Goal: Information Seeking & Learning: Learn about a topic

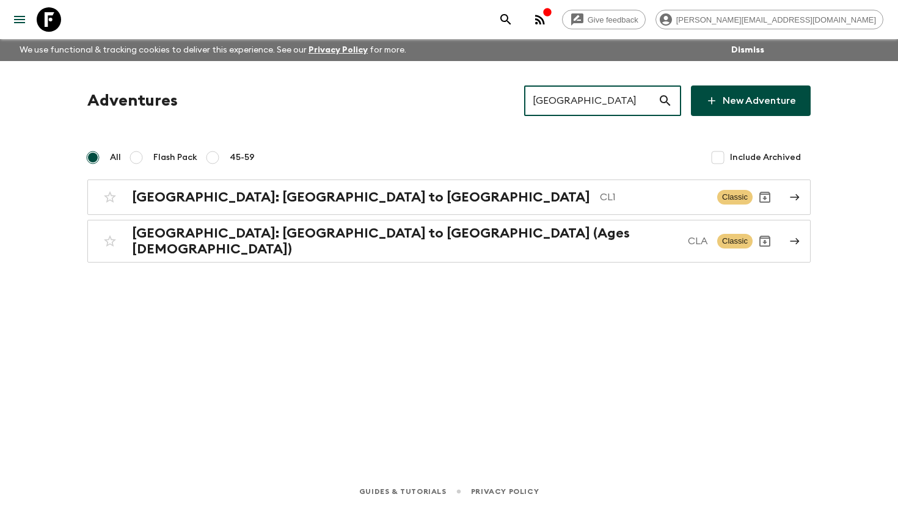
click at [23, 23] on icon "menu" at bounding box center [19, 19] width 15 height 15
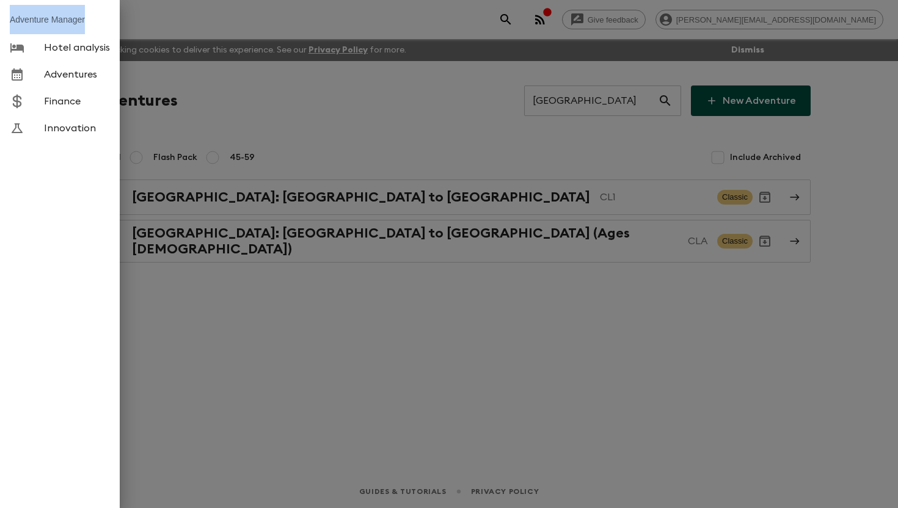
drag, startPoint x: 92, startPoint y: 18, endPoint x: 12, endPoint y: 23, distance: 80.2
click at [12, 23] on li "Adventure Manager" at bounding box center [60, 19] width 120 height 29
copy li "Adventure Manager"
click at [339, 120] on div at bounding box center [449, 254] width 898 height 508
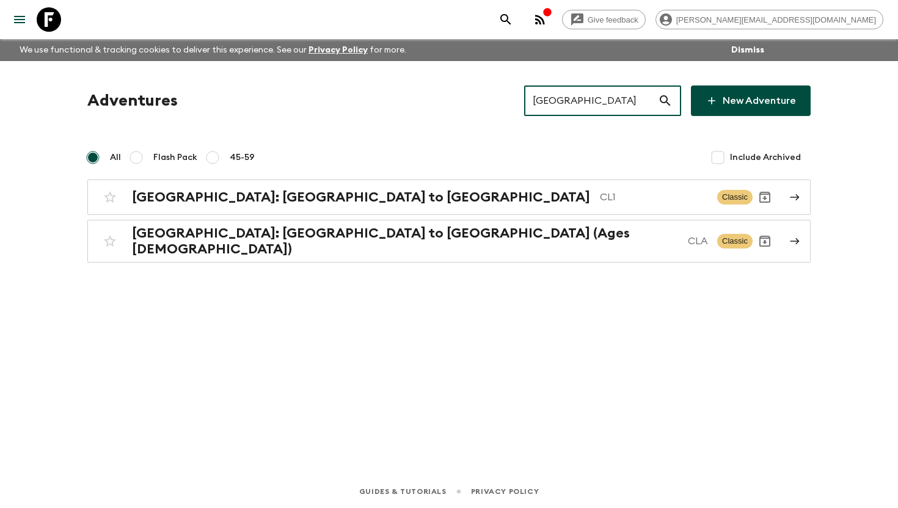
drag, startPoint x: 592, startPoint y: 104, endPoint x: 403, endPoint y: 84, distance: 191.0
click at [403, 84] on div "Adventures Chile ​ New Adventure All Flash Pack 45-59 Include Archived [GEOGRAP…" at bounding box center [449, 251] width 782 height 380
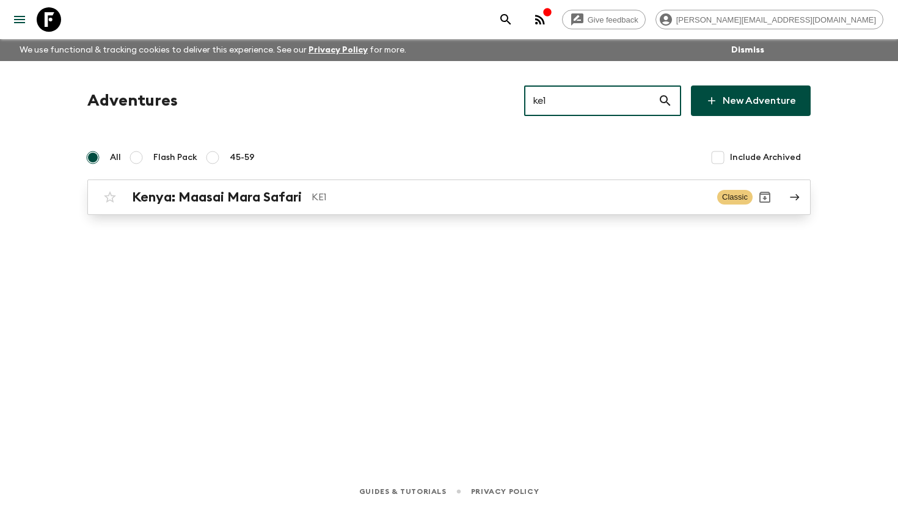
type input "ke1"
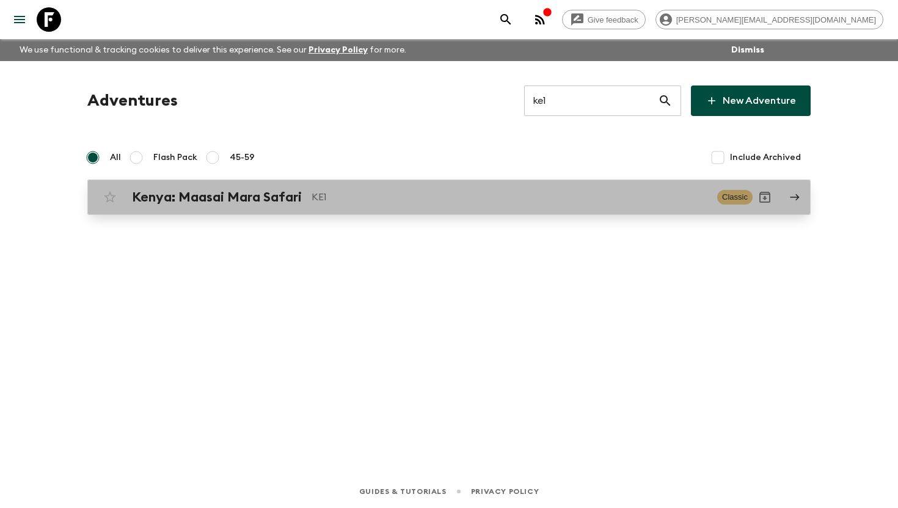
click at [247, 205] on h2 "Kenya: Maasai Mara Safari" at bounding box center [217, 197] width 170 height 16
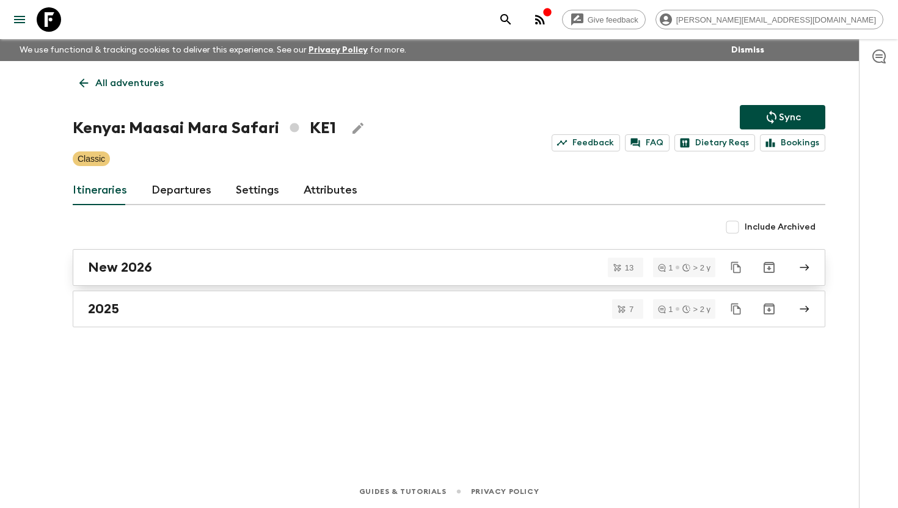
click at [174, 264] on div "New 2026" at bounding box center [437, 268] width 699 height 16
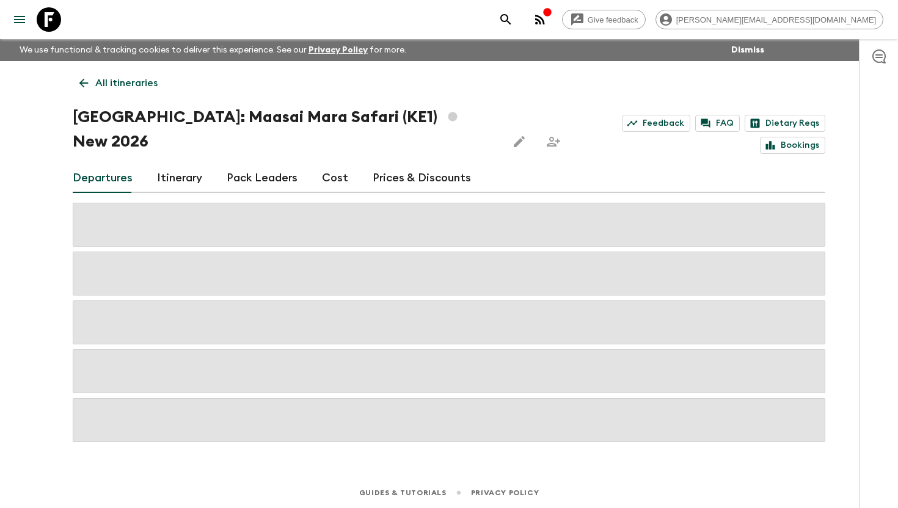
click at [332, 164] on link "Cost" at bounding box center [335, 178] width 26 height 29
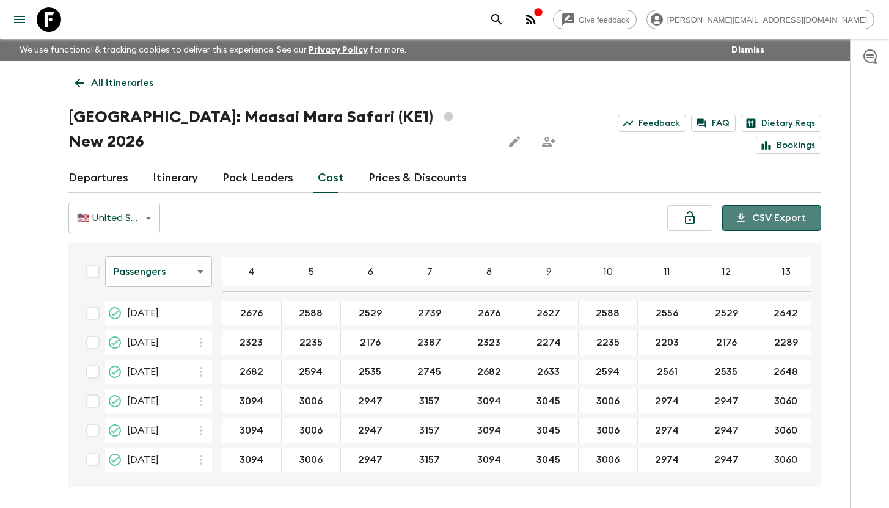
click at [765, 205] on button "CSV Export" at bounding box center [771, 218] width 99 height 26
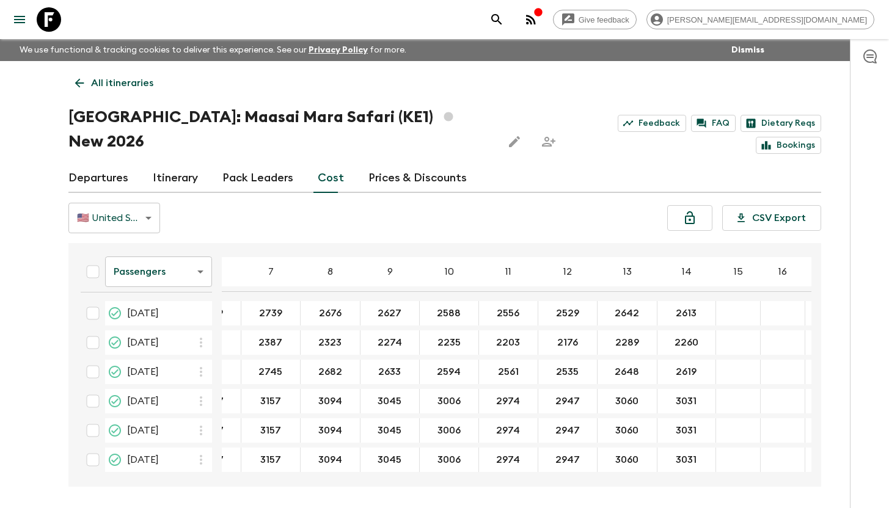
scroll to position [0, 180]
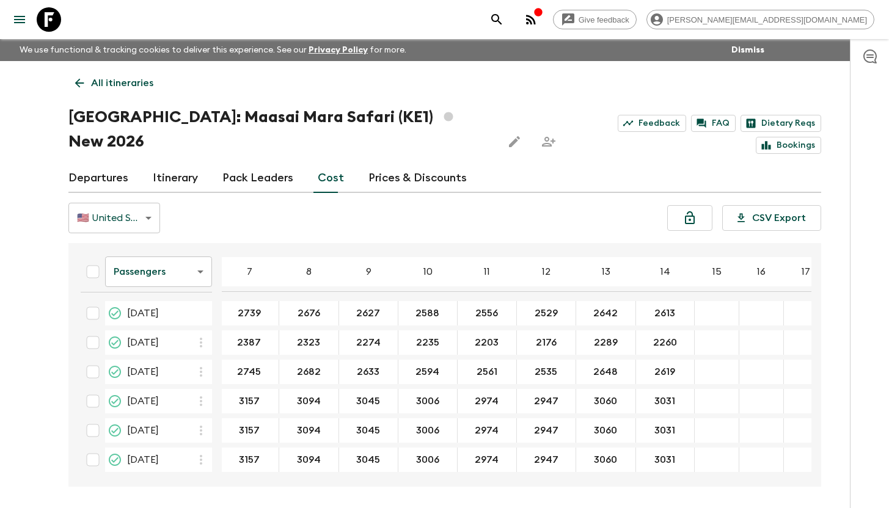
click at [42, 21] on icon at bounding box center [49, 19] width 24 height 24
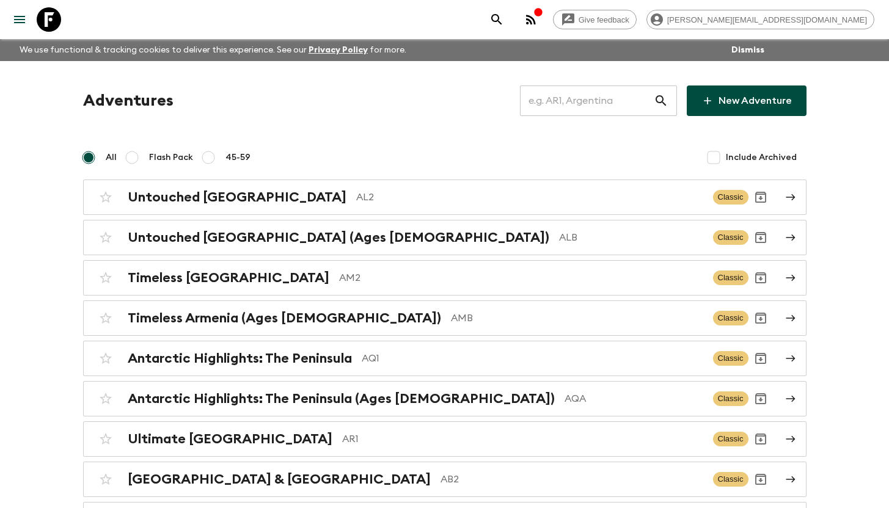
click at [564, 107] on input "text" at bounding box center [587, 101] width 134 height 34
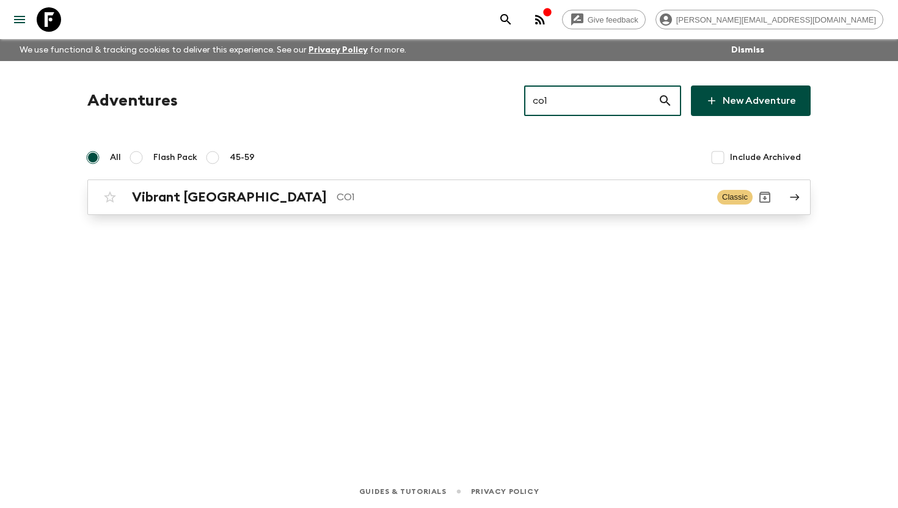
type input "co1"
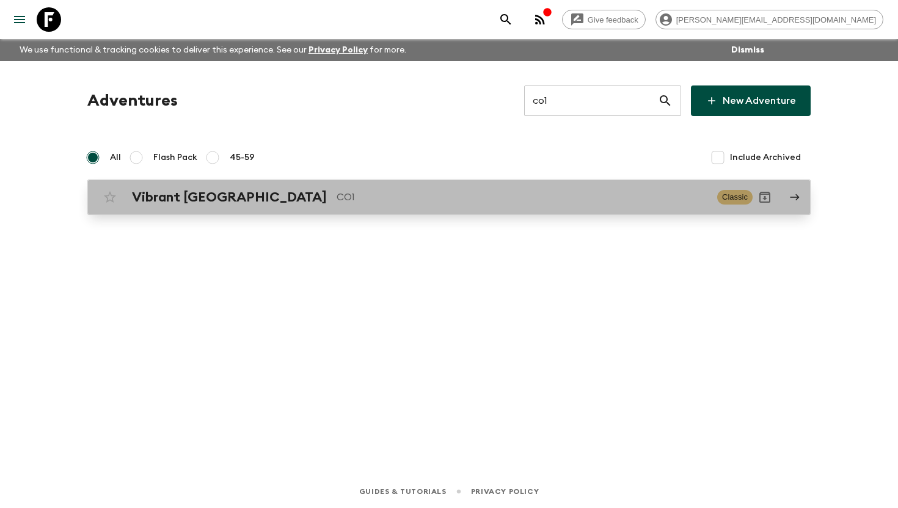
click at [244, 203] on h2 "Vibrant [GEOGRAPHIC_DATA]" at bounding box center [229, 197] width 195 height 16
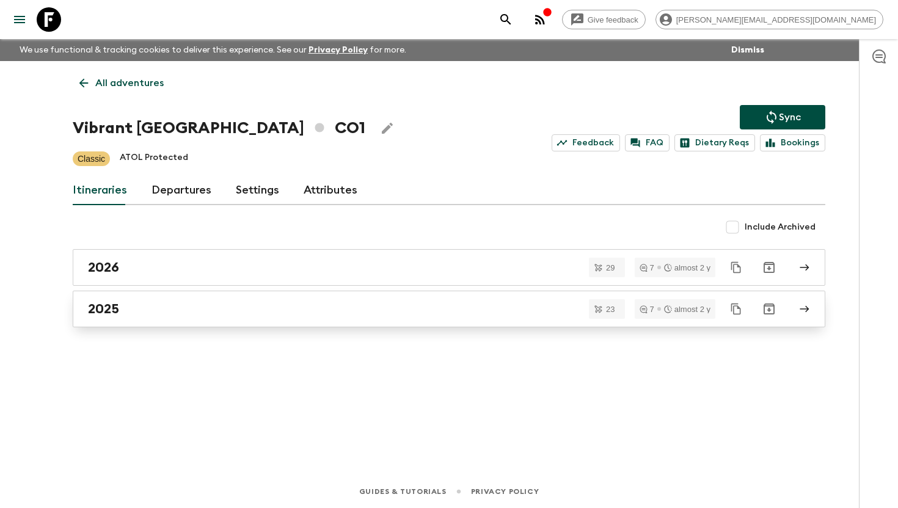
click at [133, 308] on div "2025" at bounding box center [437, 309] width 699 height 16
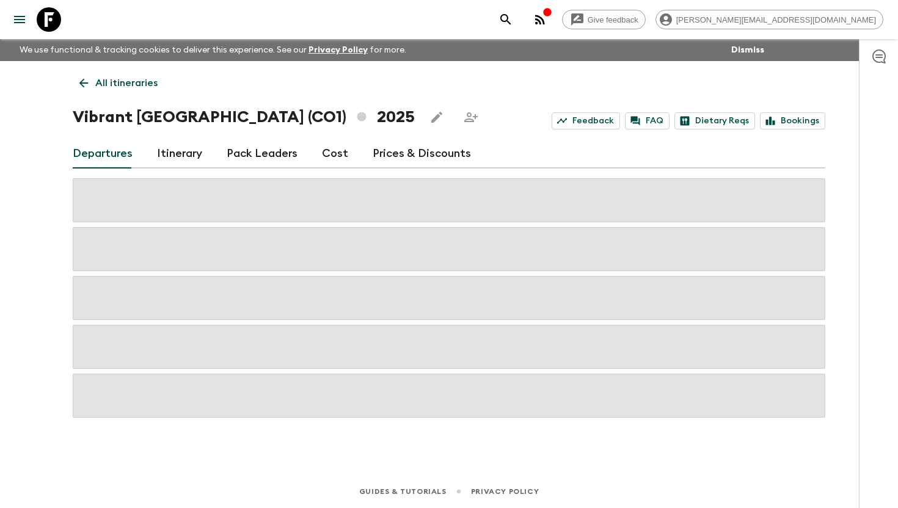
click at [183, 155] on link "Itinerary" at bounding box center [179, 153] width 45 height 29
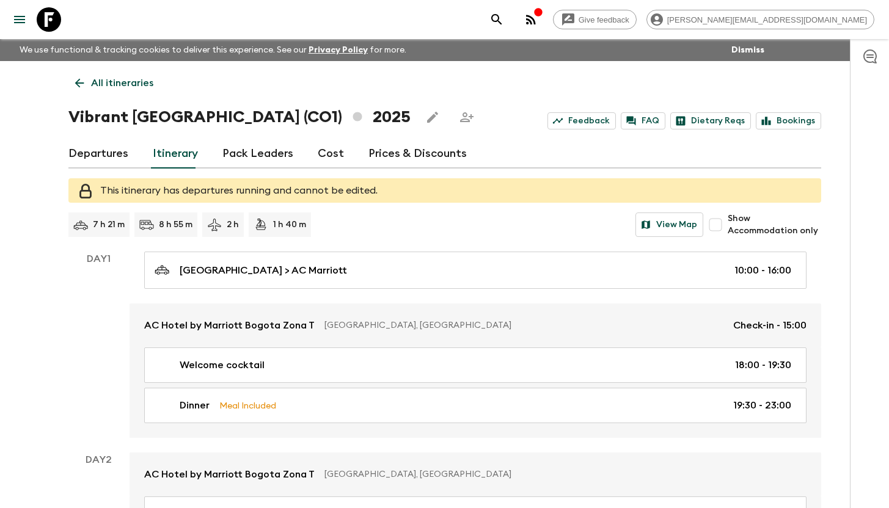
click at [698, 150] on div "Departures Itinerary Pack Leaders Cost Prices & Discounts" at bounding box center [444, 153] width 752 height 29
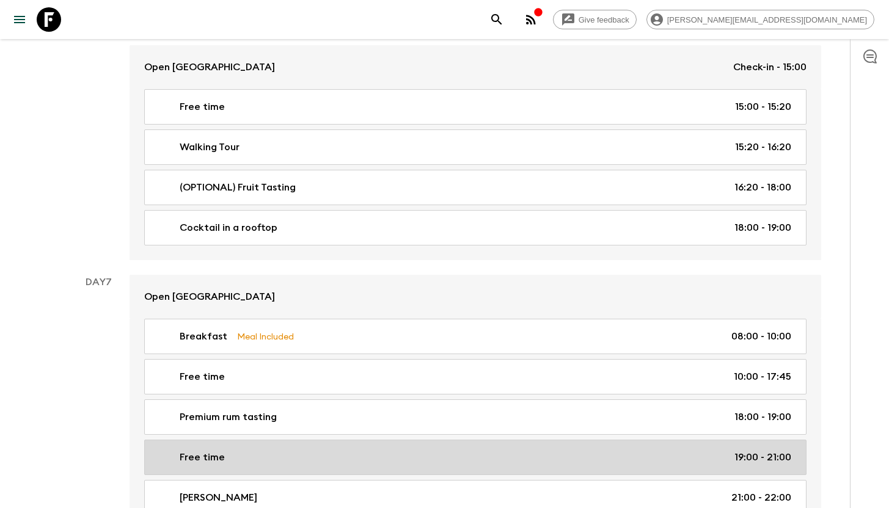
scroll to position [2468, 0]
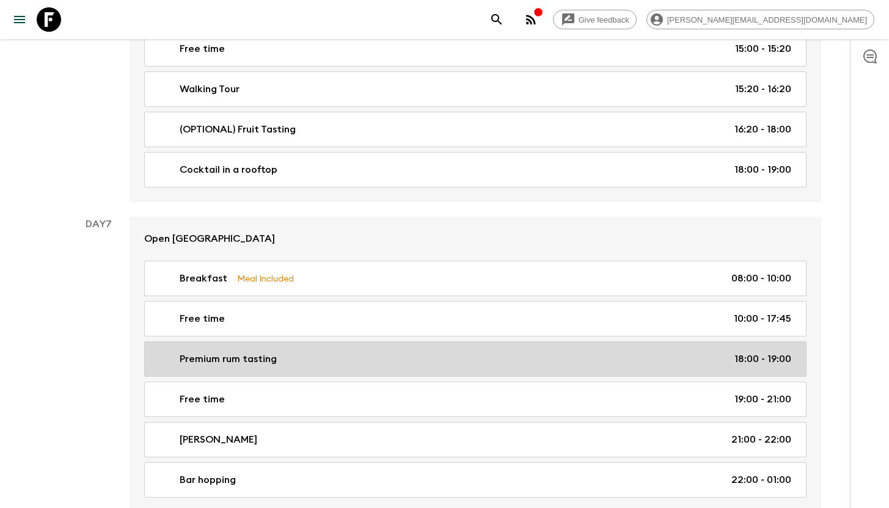
click at [291, 355] on div "Premium rum tasting 18:00 - 19:00" at bounding box center [473, 359] width 636 height 15
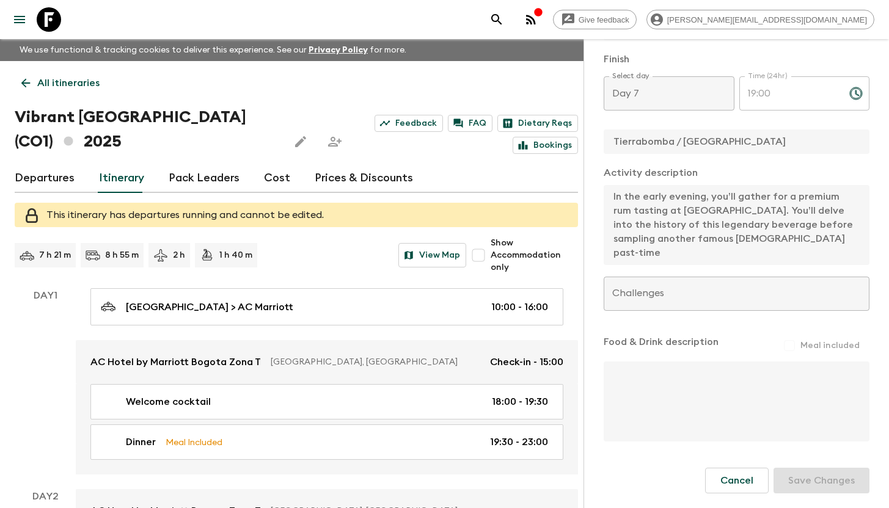
click at [45, 18] on icon at bounding box center [49, 19] width 24 height 24
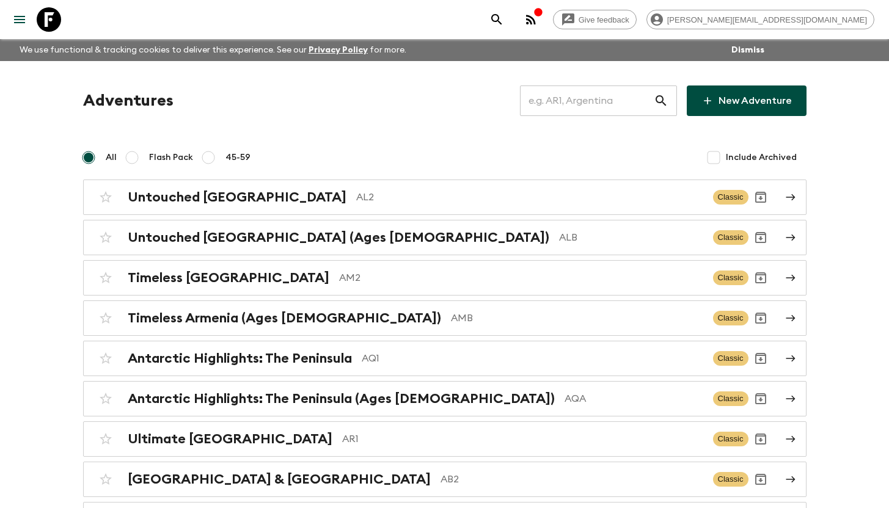
click at [631, 99] on input "text" at bounding box center [587, 101] width 134 height 34
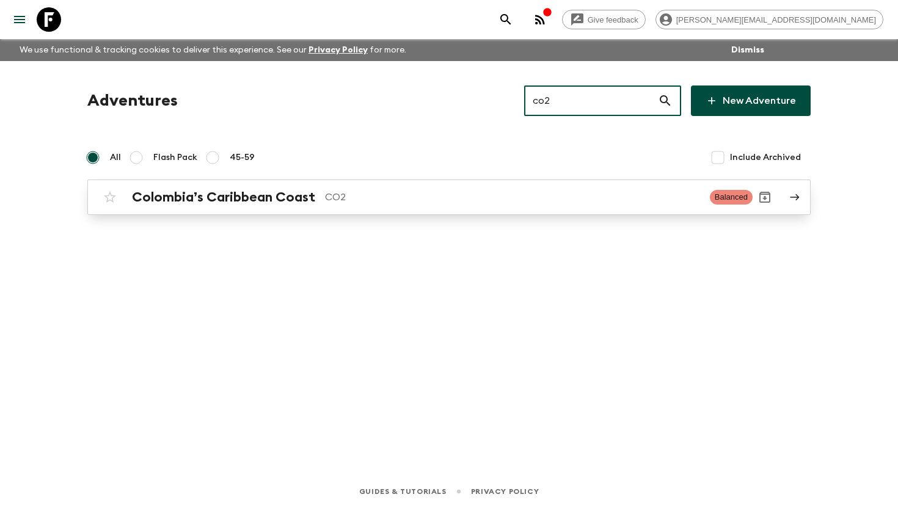
type input "co2"
click at [316, 187] on div "Colombia’s Caribbean Coast CO2 Balanced" at bounding box center [425, 197] width 655 height 24
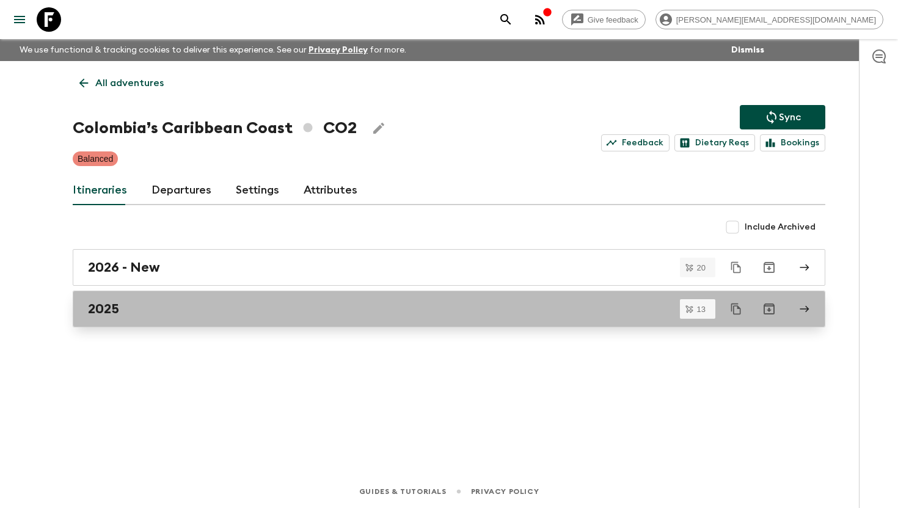
click at [140, 302] on div "2025" at bounding box center [437, 309] width 699 height 16
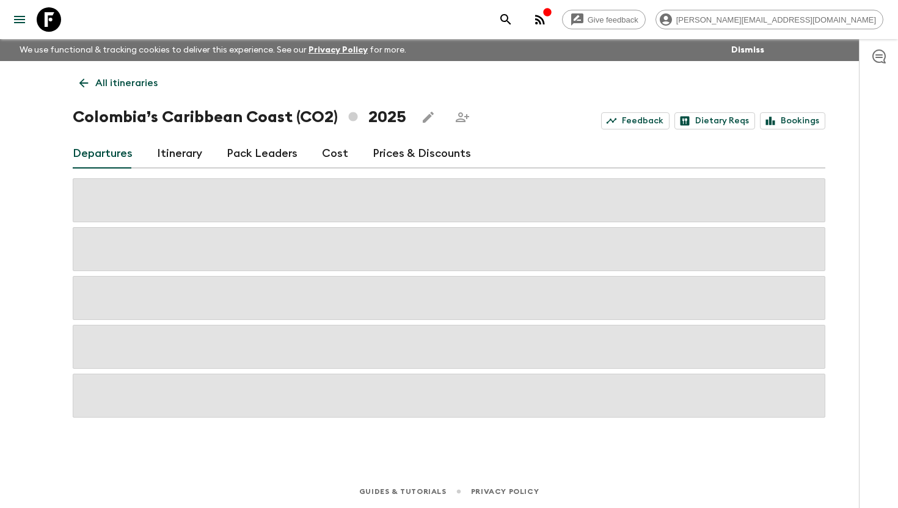
click at [181, 154] on link "Itinerary" at bounding box center [179, 153] width 45 height 29
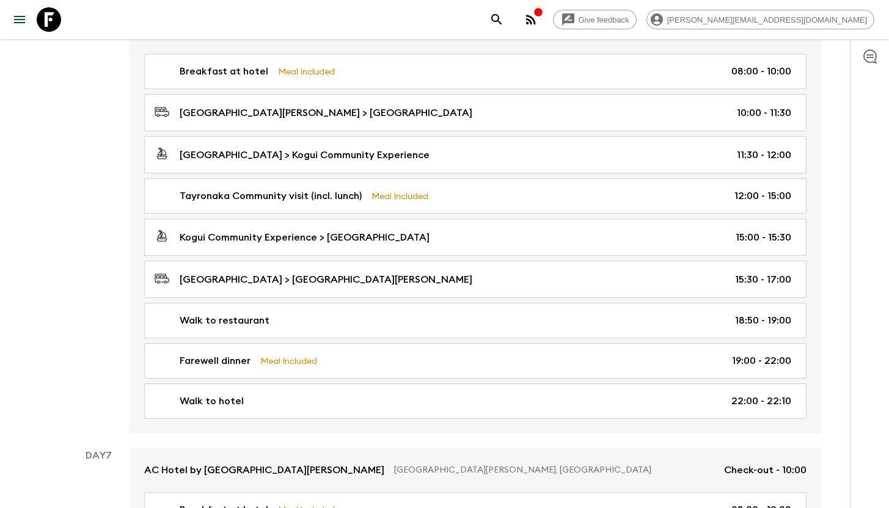
scroll to position [1650, 0]
